Goal: Check status: Check status

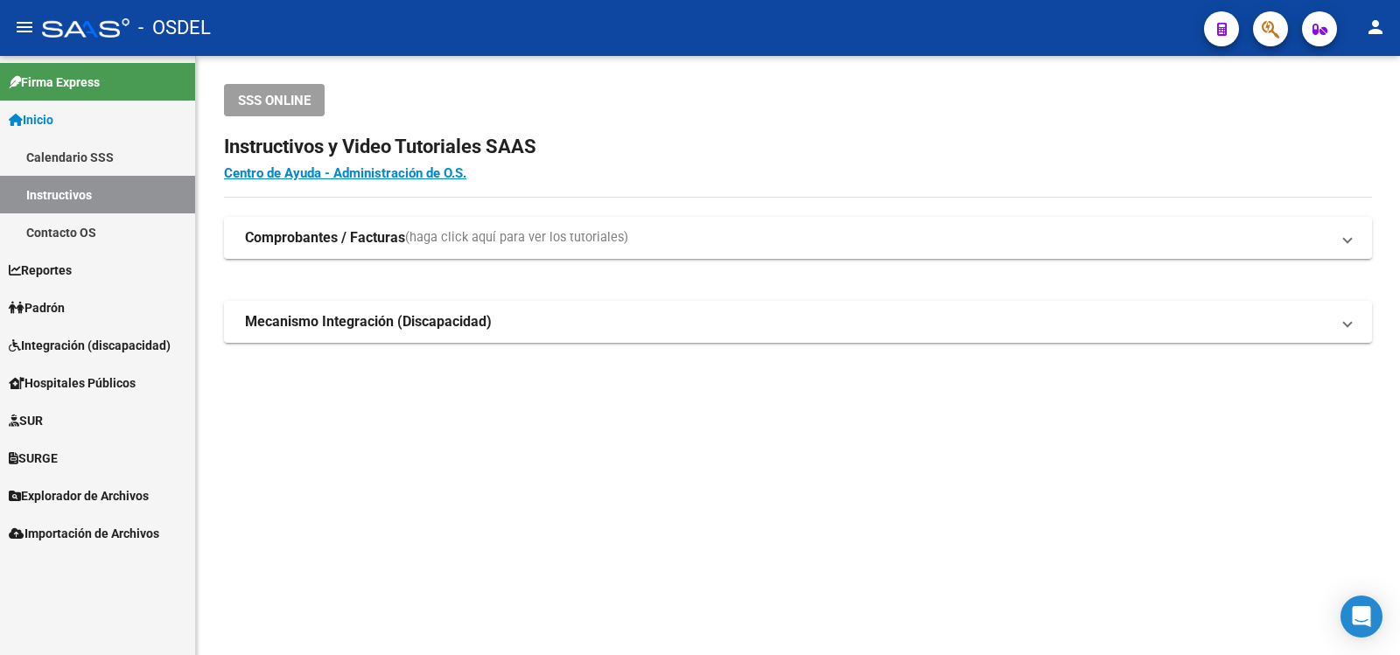
click at [47, 305] on span "Padrón" at bounding box center [37, 307] width 56 height 19
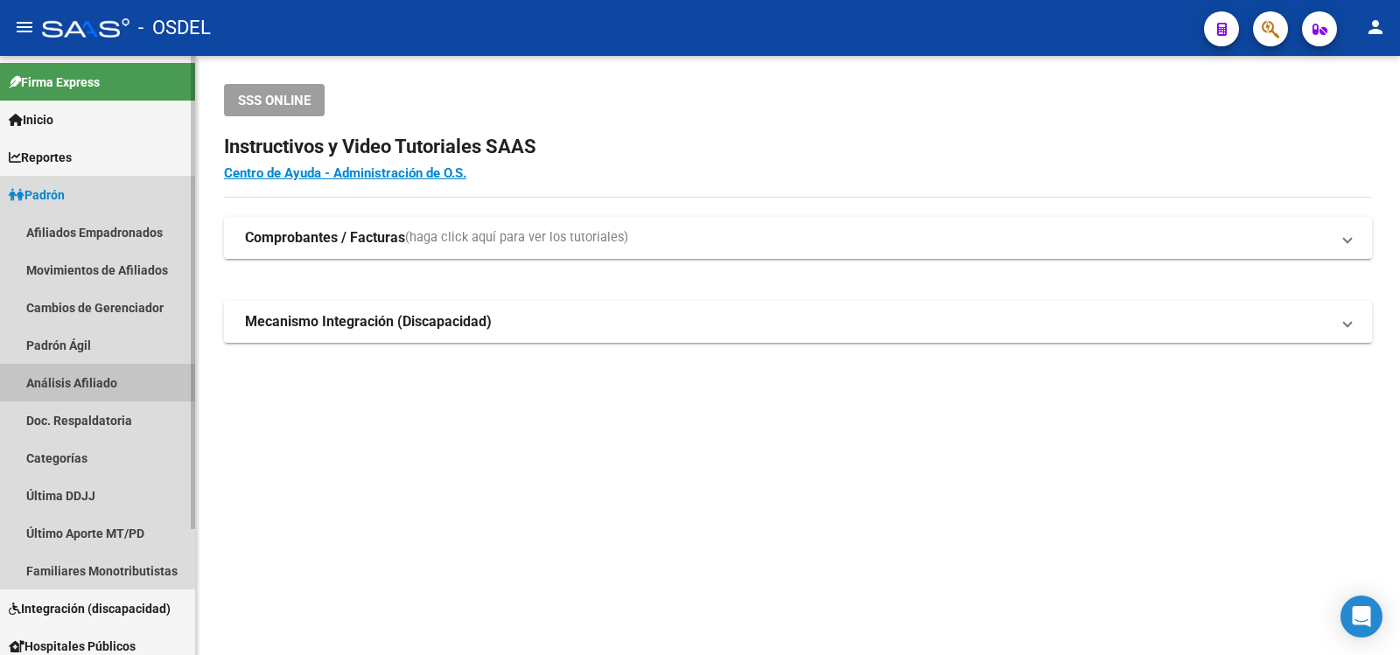
click at [73, 378] on link "Análisis Afiliado" at bounding box center [97, 383] width 195 height 38
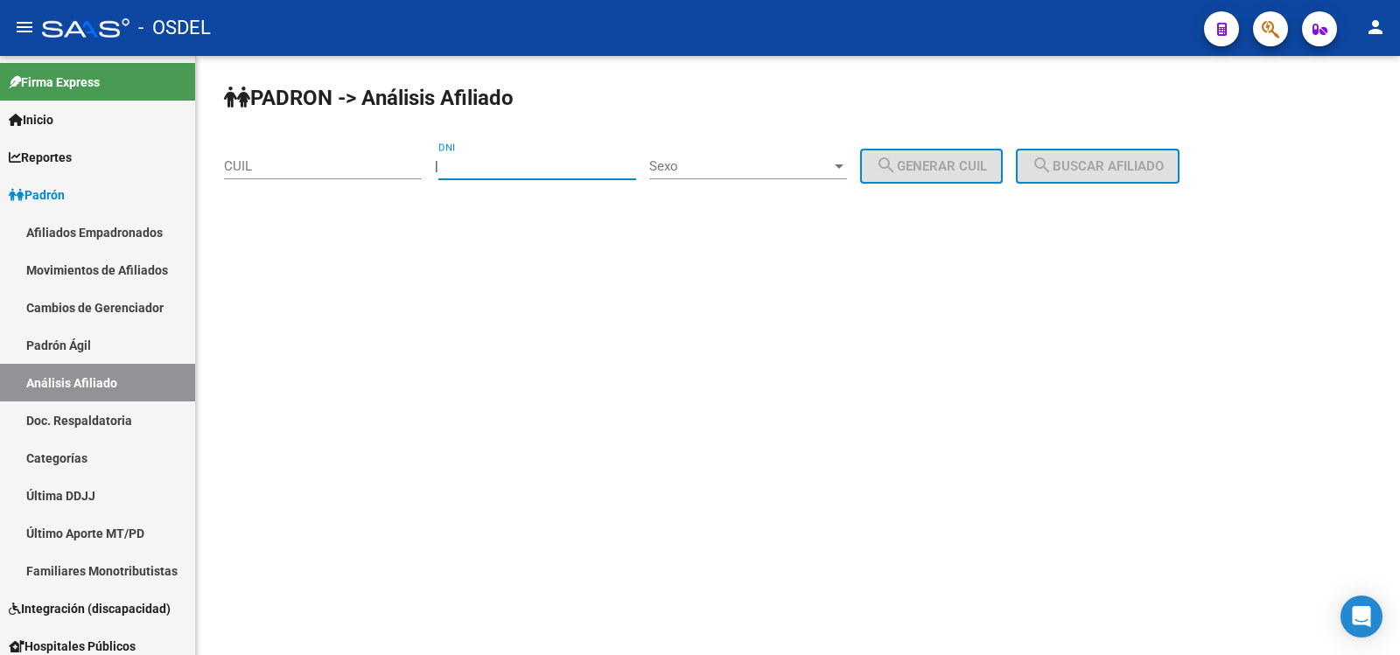
click at [490, 162] on input "DNI" at bounding box center [537, 166] width 198 height 16
type input "34534827"
click at [847, 158] on div "Sexo" at bounding box center [748, 166] width 198 height 16
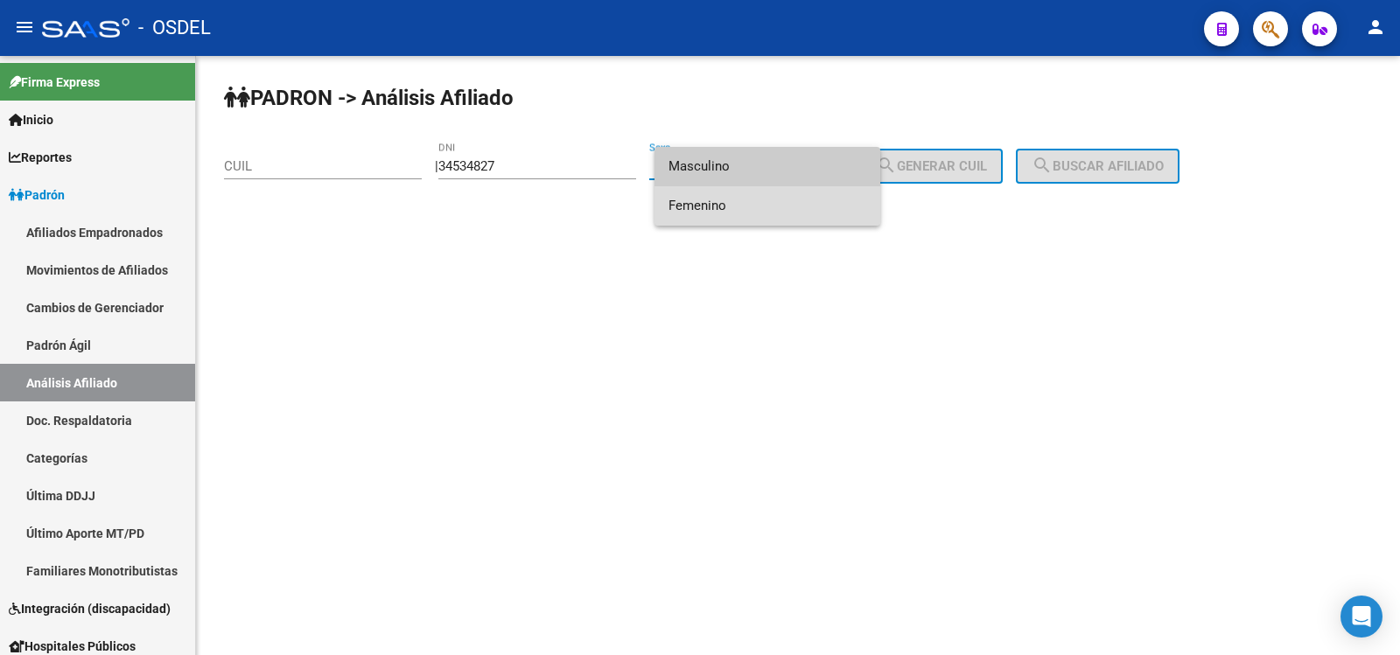
drag, startPoint x: 688, startPoint y: 205, endPoint x: 866, endPoint y: 181, distance: 179.1
click at [692, 205] on span "Femenino" at bounding box center [767, 205] width 198 height 39
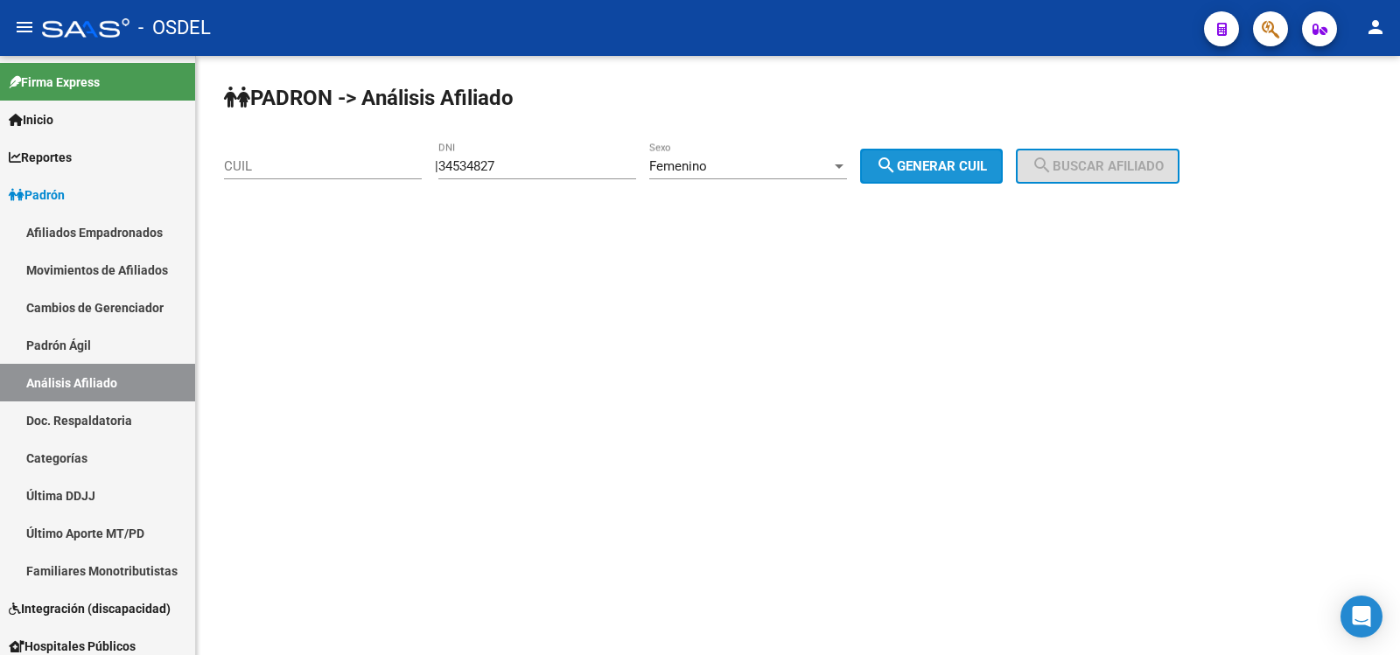
click at [969, 156] on button "search Generar CUIL" at bounding box center [931, 166] width 143 height 35
type input "27-34534827-7"
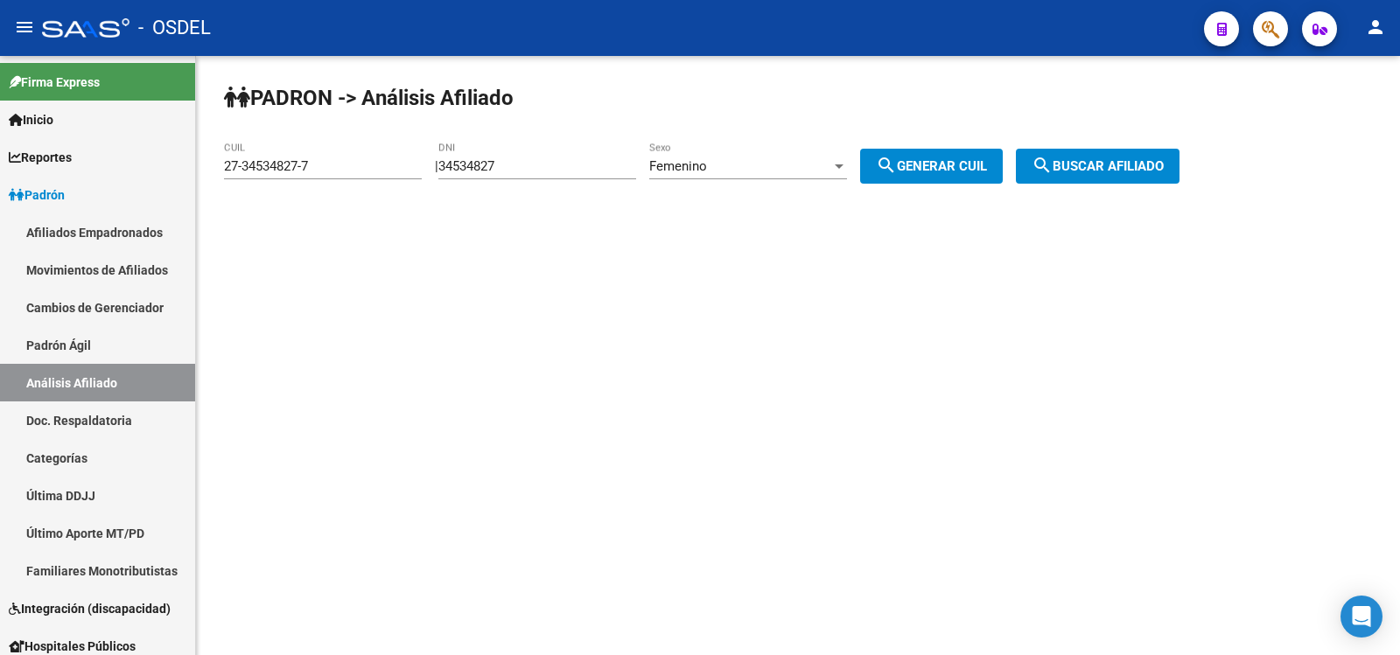
click at [1116, 159] on span "search Buscar afiliado" at bounding box center [1097, 166] width 132 height 16
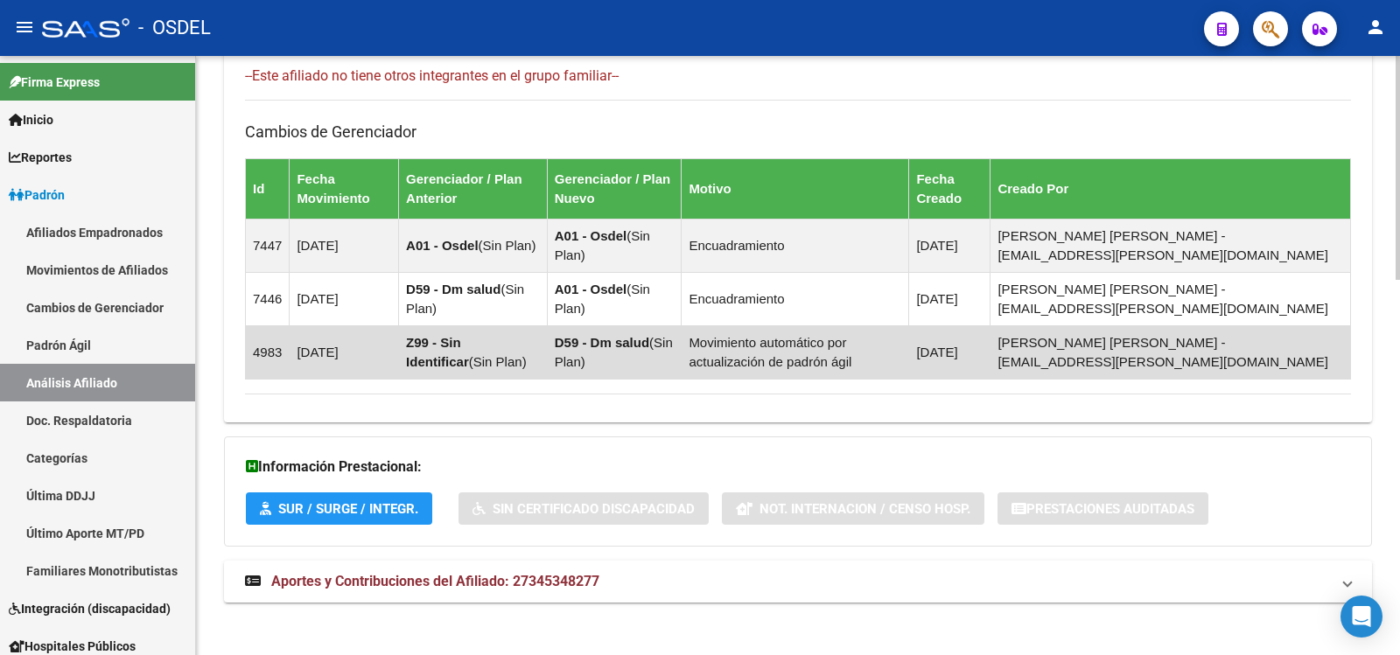
scroll to position [1002, 0]
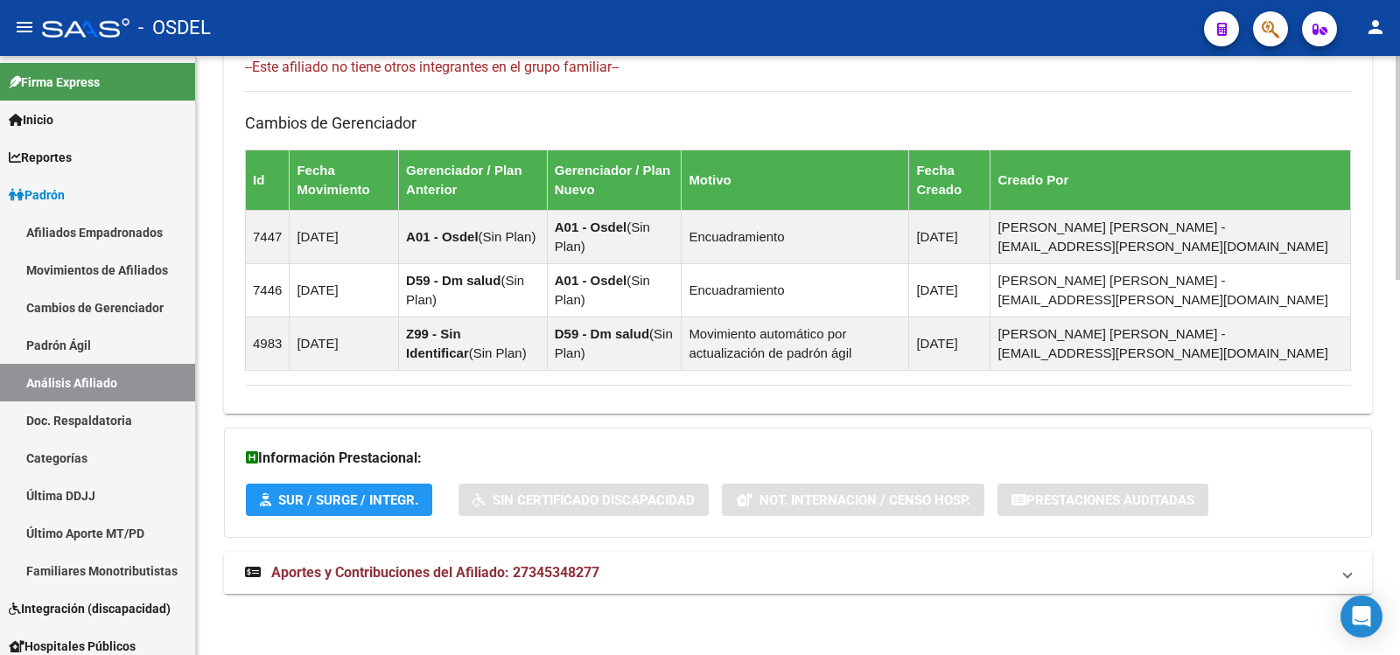
drag, startPoint x: 410, startPoint y: 569, endPoint x: 444, endPoint y: 561, distance: 35.0
click at [411, 568] on span "Aportes y Contribuciones del Afiliado: 27345348277" at bounding box center [435, 572] width 328 height 17
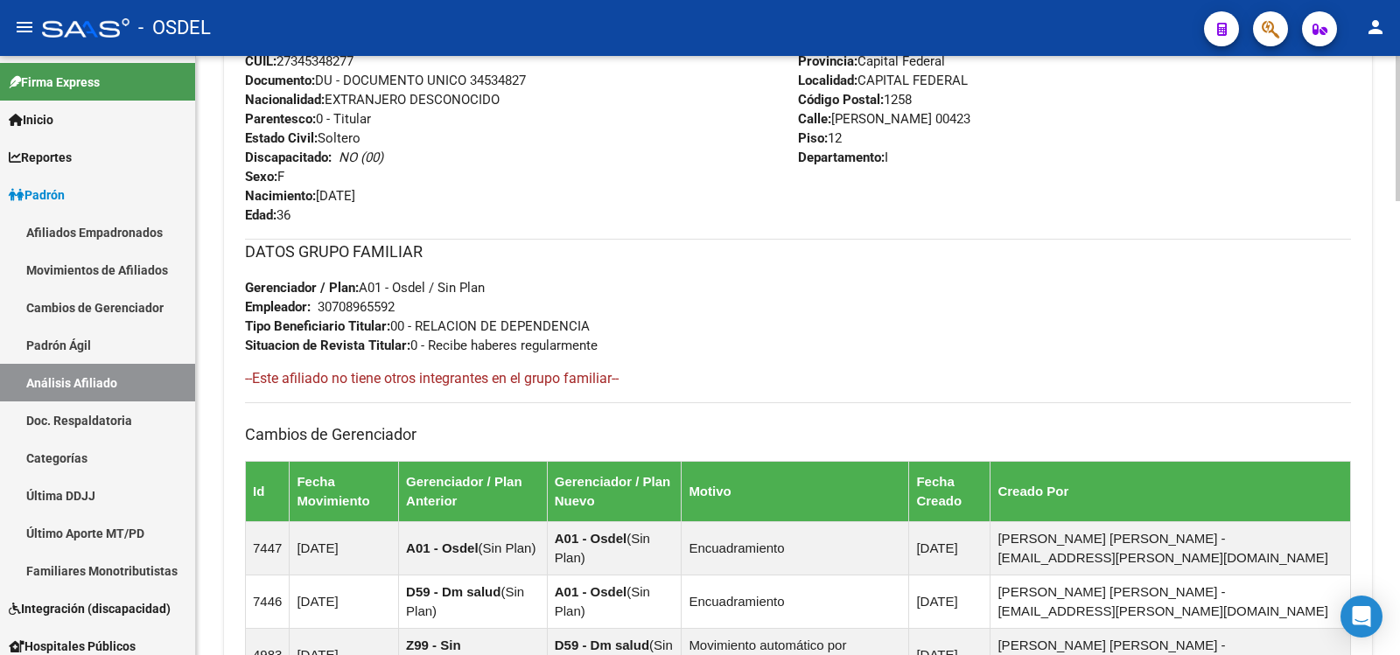
scroll to position [478, 0]
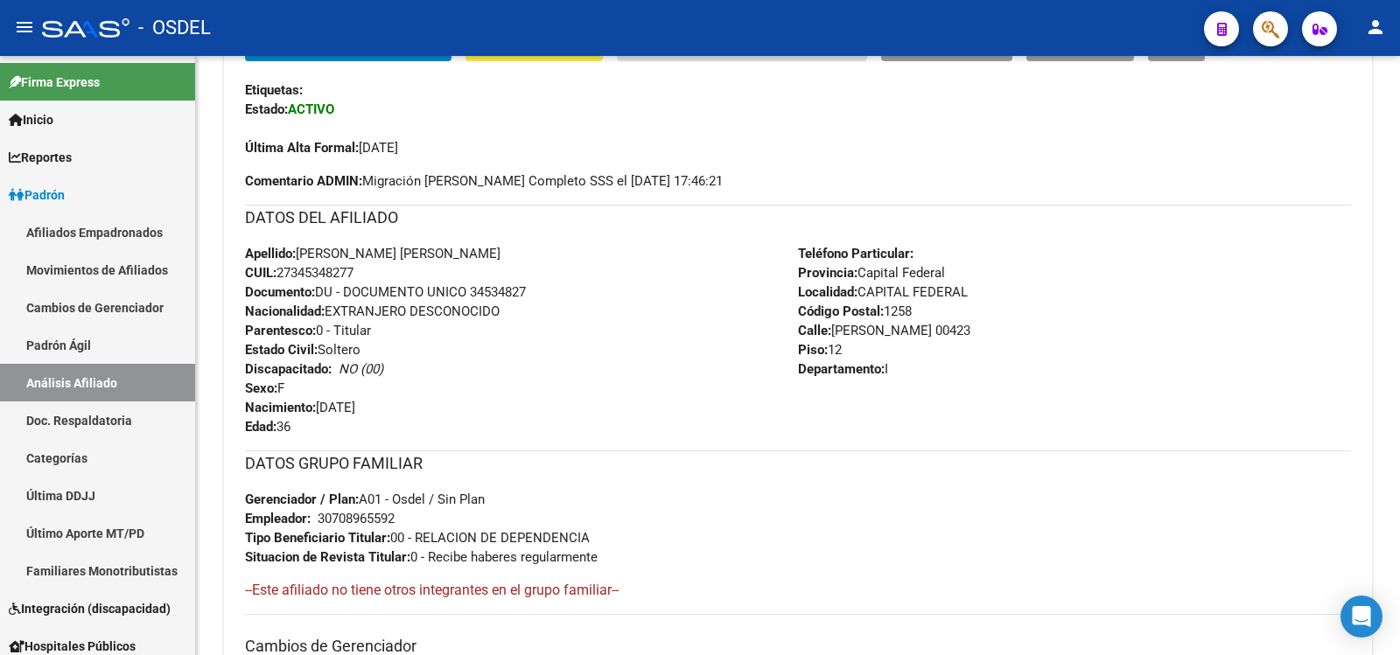
click at [1378, 21] on mat-icon "person" at bounding box center [1375, 27] width 21 height 21
click at [1349, 111] on button "exit_to_app Salir" at bounding box center [1339, 115] width 107 height 42
